Goal: Communication & Community: Connect with others

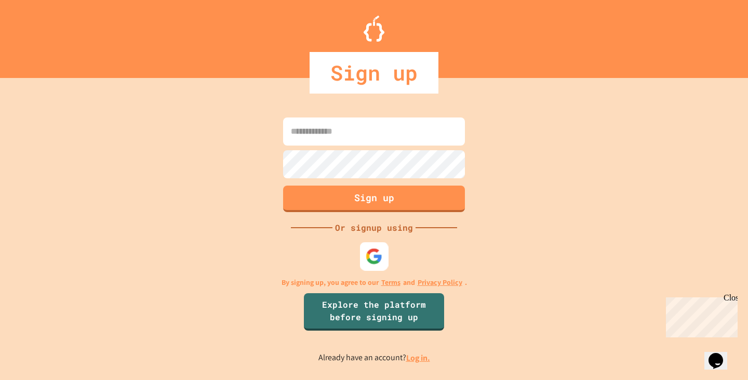
click at [366, 251] on img at bounding box center [374, 255] width 17 height 17
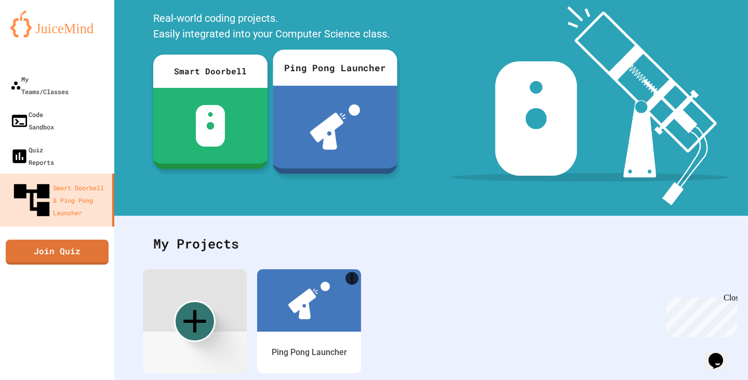
scroll to position [102, 0]
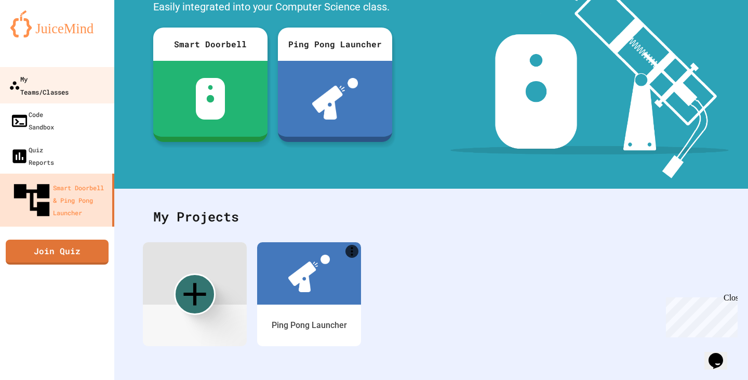
click at [42, 74] on div "My Teams/Classes" at bounding box center [39, 84] width 60 height 25
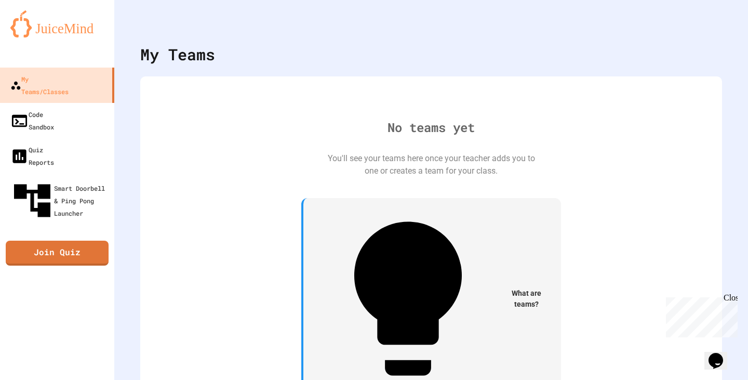
click at [499, 185] on div "No teams yet You'll see your teams here once your teacher adds you to one or cr…" at bounding box center [431, 263] width 561 height 352
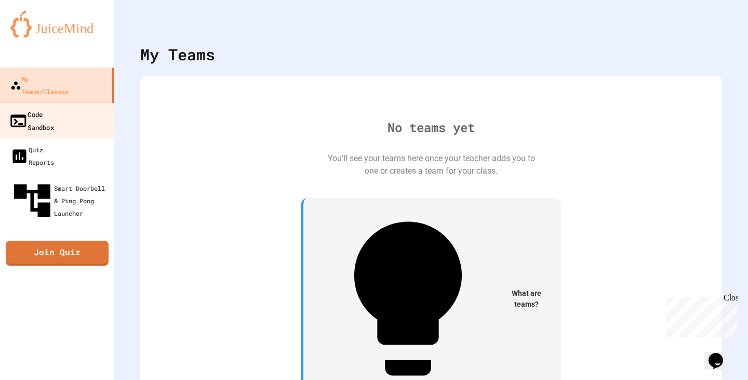
click at [19, 107] on div "Code Sandbox" at bounding box center [31, 119] width 45 height 25
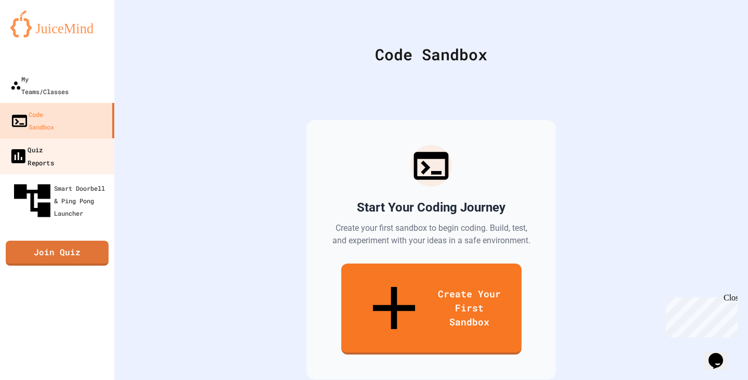
click at [29, 143] on div "Quiz Reports" at bounding box center [31, 155] width 45 height 25
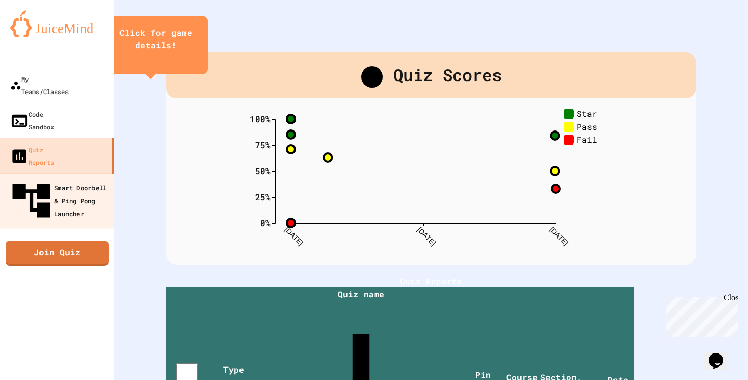
click at [62, 178] on div "Smart Doorbell & Ping Pong Launcher" at bounding box center [60, 200] width 103 height 45
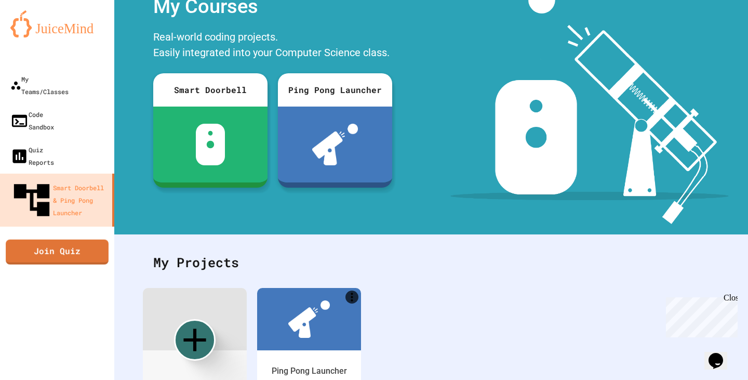
scroll to position [102, 0]
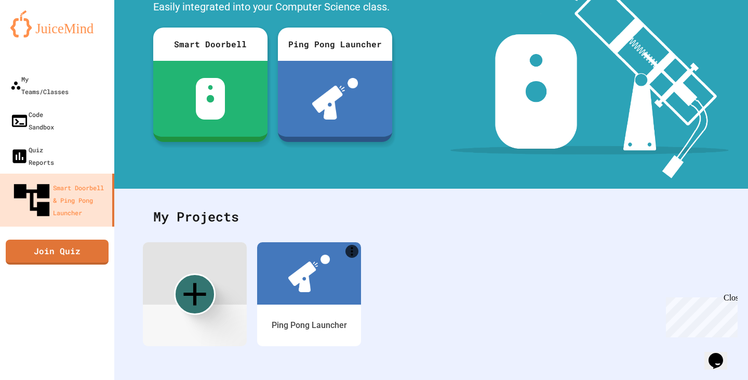
drag, startPoint x: 191, startPoint y: 286, endPoint x: 536, endPoint y: 215, distance: 352.4
click at [536, 216] on div "My Projects Ping Pong Launcher" at bounding box center [430, 283] width 633 height 191
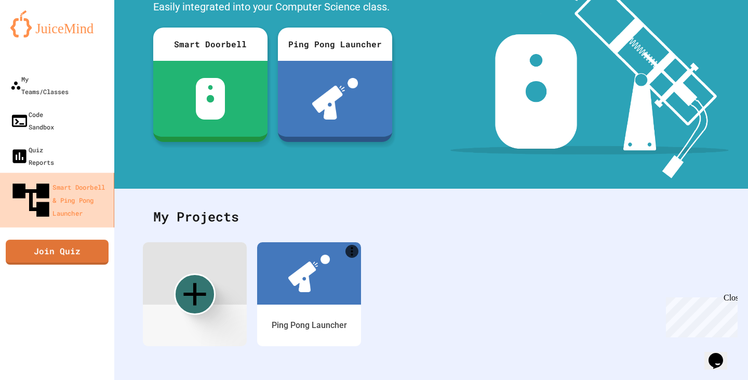
click at [77, 178] on div "Smart Doorbell & Ping Pong Launcher" at bounding box center [59, 200] width 101 height 44
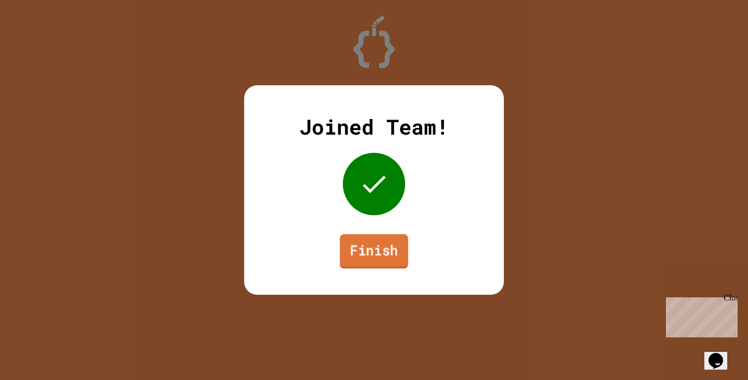
click at [376, 247] on link "Finish" at bounding box center [374, 251] width 69 height 34
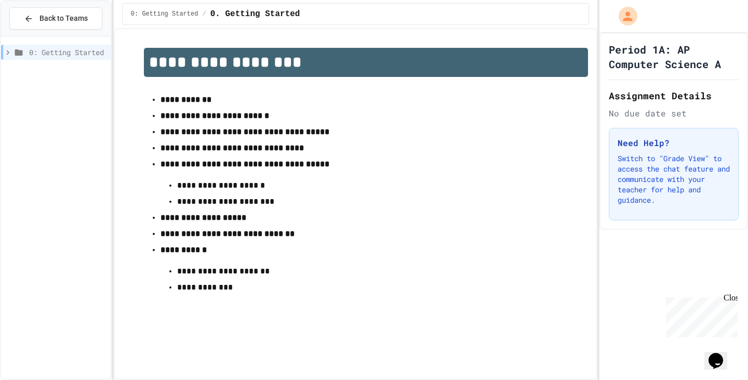
drag, startPoint x: 615, startPoint y: 0, endPoint x: 525, endPoint y: 133, distance: 161.1
click at [517, 182] on li "**********" at bounding box center [365, 182] width 411 height 52
